Goal: Task Accomplishment & Management: Complete application form

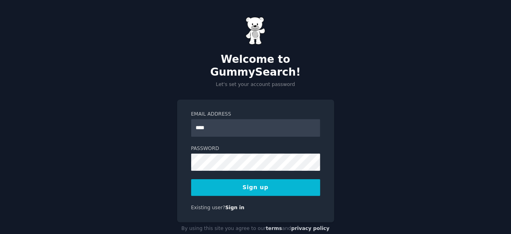
type input "**********"
click at [286, 180] on button "Sign up" at bounding box center [255, 188] width 129 height 17
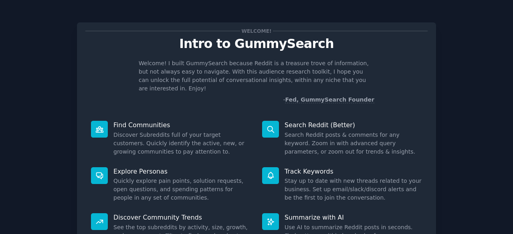
scroll to position [79, 0]
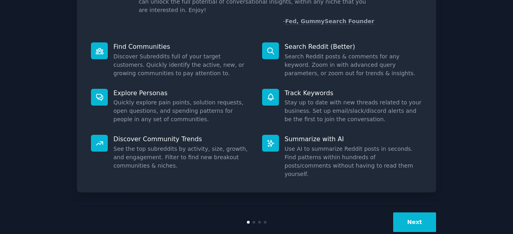
click at [401, 213] on button "Next" at bounding box center [414, 223] width 43 height 20
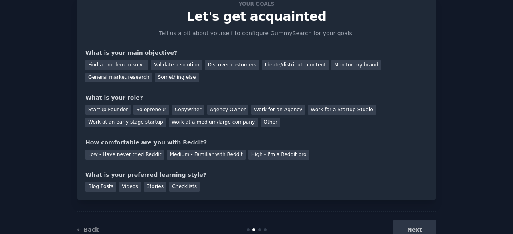
scroll to position [27, 0]
click at [136, 65] on div "Find a problem to solve" at bounding box center [116, 65] width 63 height 10
click at [160, 64] on div "Validate a solution" at bounding box center [176, 65] width 51 height 10
drag, startPoint x: 286, startPoint y: 80, endPoint x: 315, endPoint y: 72, distance: 30.1
click at [315, 72] on div "Find a problem to solve Validate a solution Discover customers Ideate/distribut…" at bounding box center [256, 69] width 342 height 25
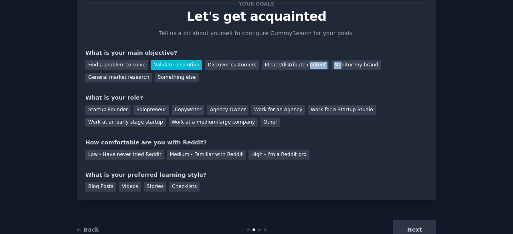
click at [315, 72] on div "Find a problem to solve Validate a solution Discover customers Ideate/distribut…" at bounding box center [256, 69] width 342 height 25
click at [152, 73] on div "General market research" at bounding box center [118, 78] width 67 height 10
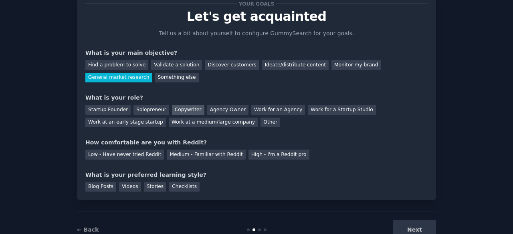
click at [188, 112] on div "Copywriter" at bounding box center [188, 110] width 32 height 10
click at [204, 155] on div "Medium - Familiar with Reddit" at bounding box center [206, 155] width 79 height 10
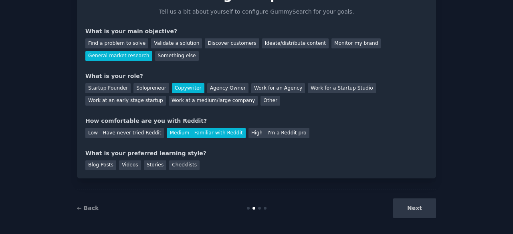
scroll to position [52, 0]
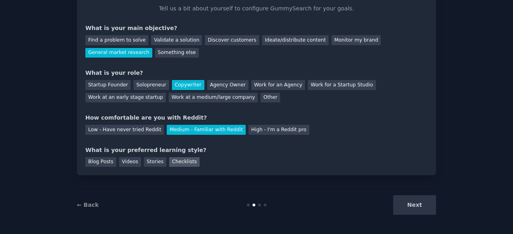
click at [182, 164] on div "Checklists" at bounding box center [184, 163] width 30 height 10
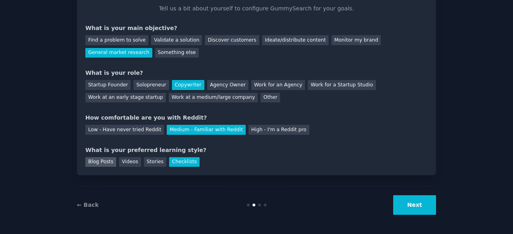
click at [104, 161] on div "Blog Posts" at bounding box center [100, 163] width 31 height 10
click at [172, 163] on div "Checklists" at bounding box center [184, 163] width 30 height 10
click at [412, 202] on button "Next" at bounding box center [414, 206] width 43 height 20
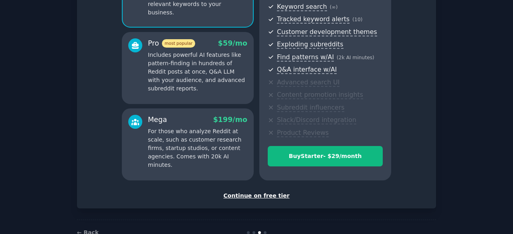
scroll to position [138, 0]
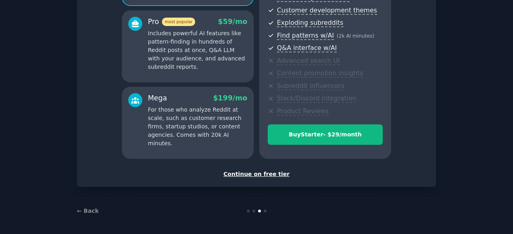
click at [260, 176] on div "Continue on free tier" at bounding box center [256, 174] width 342 height 8
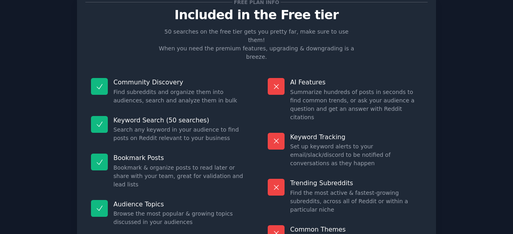
scroll to position [77, 0]
